Goal: Transaction & Acquisition: Purchase product/service

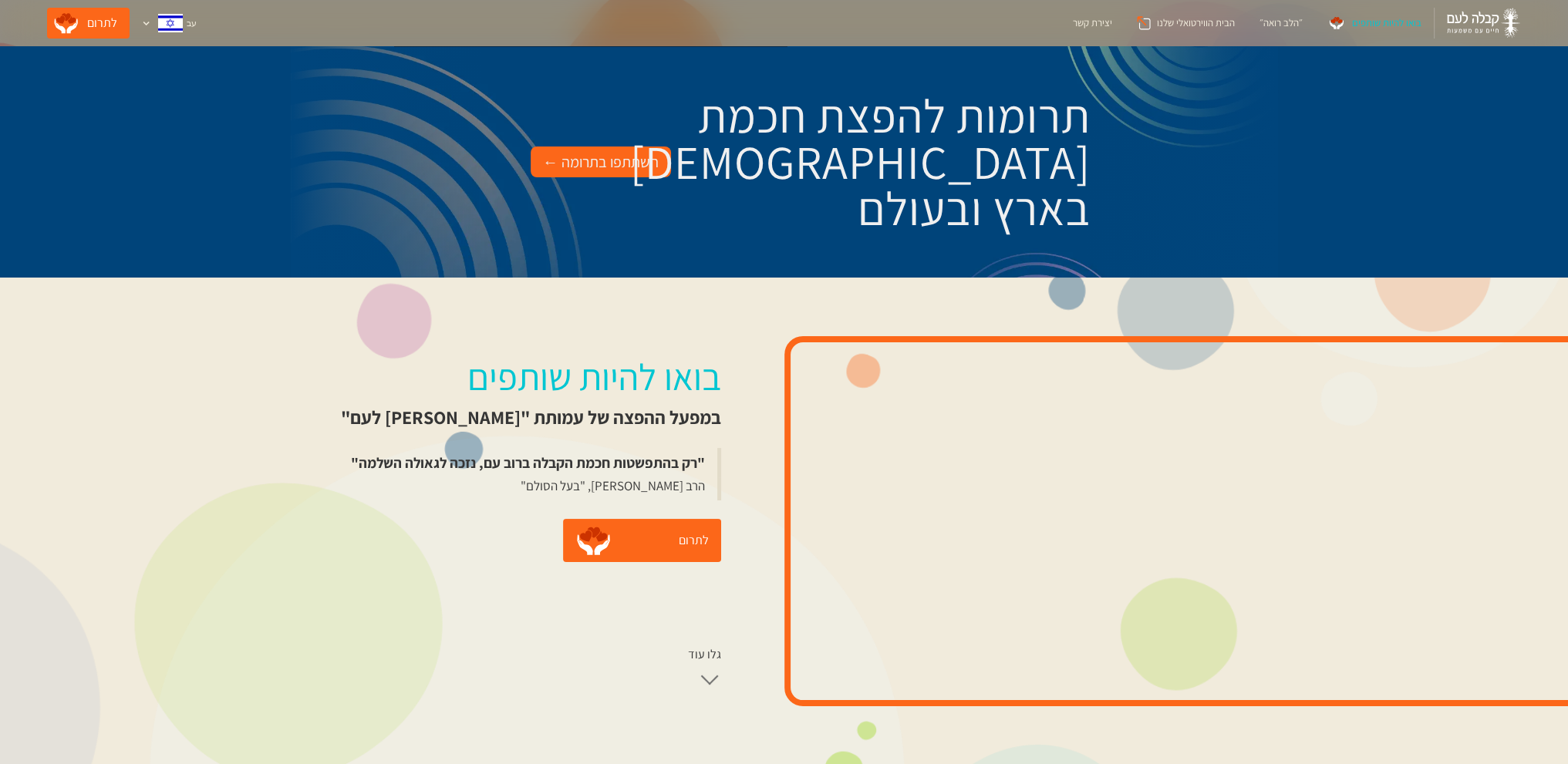
click at [577, 163] on div "השתתפו בתרומה ←" at bounding box center [601, 162] width 116 height 25
click at [1340, 24] on img at bounding box center [1336, 23] width 19 height 16
click at [1277, 22] on div "״הלב רואה״" at bounding box center [1280, 23] width 43 height 16
click at [1372, 20] on div "בואו להיות שותפים" at bounding box center [1386, 23] width 70 height 16
click at [542, 543] on div "בואו להיות שותפים במפעל ההפצה של עמותת "[PERSON_NAME] לעם" "רק בהתפשטות חכמת הק…" at bounding box center [530, 521] width 508 height 394
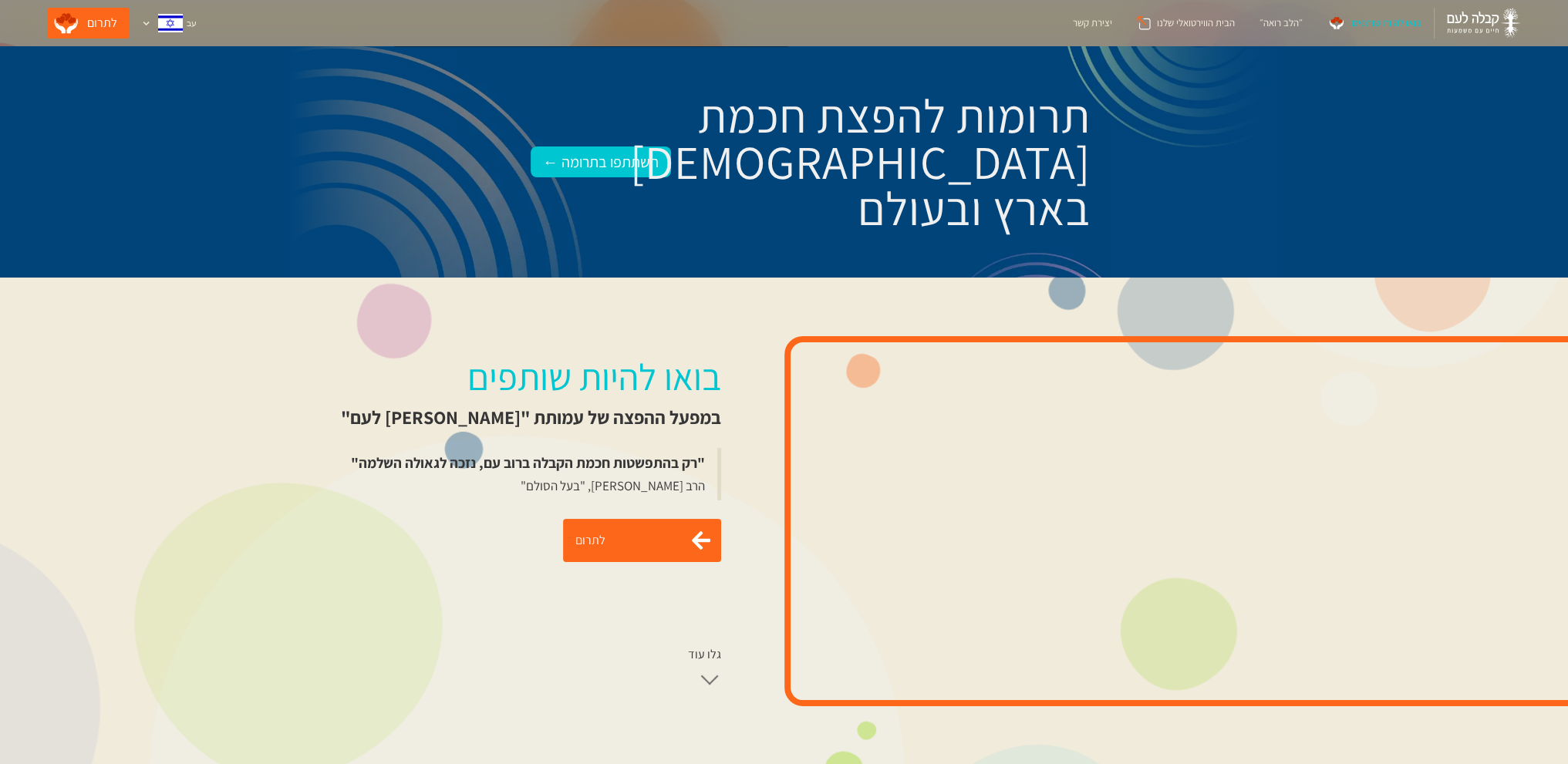
click at [590, 542] on link "לתרום" at bounding box center [642, 540] width 158 height 43
click at [1185, 21] on div "הבית הווירטואלי שלנו" at bounding box center [1196, 23] width 78 height 16
